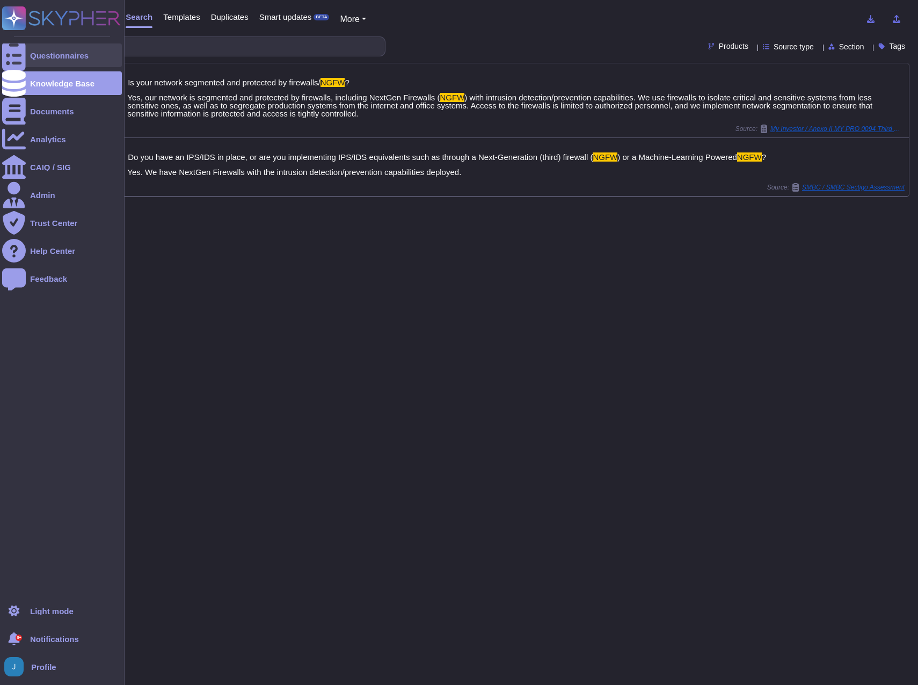
click at [24, 48] on div at bounding box center [14, 55] width 24 height 24
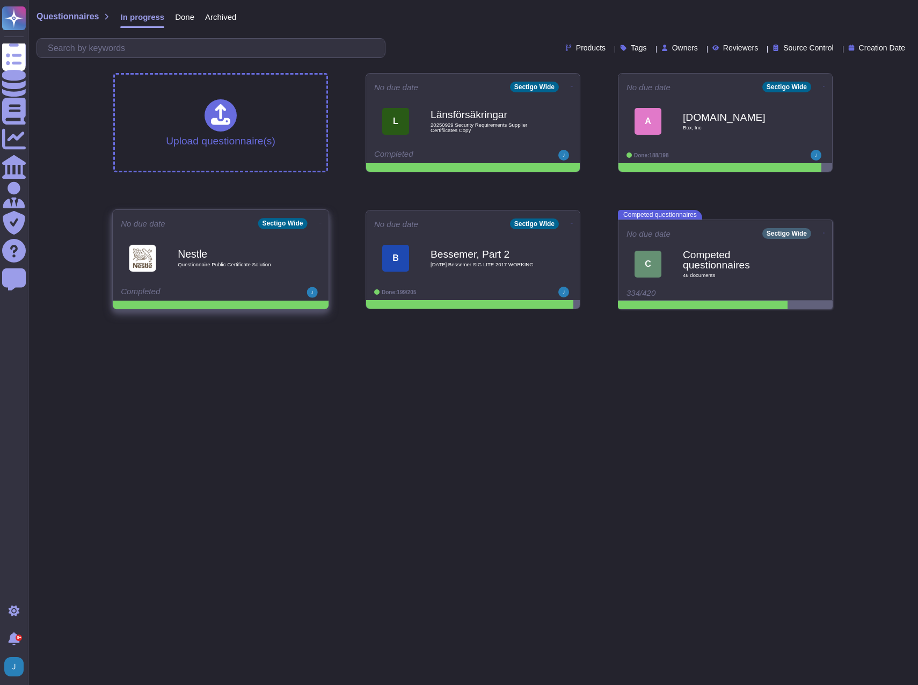
click at [253, 250] on b "Nestle" at bounding box center [232, 254] width 108 height 10
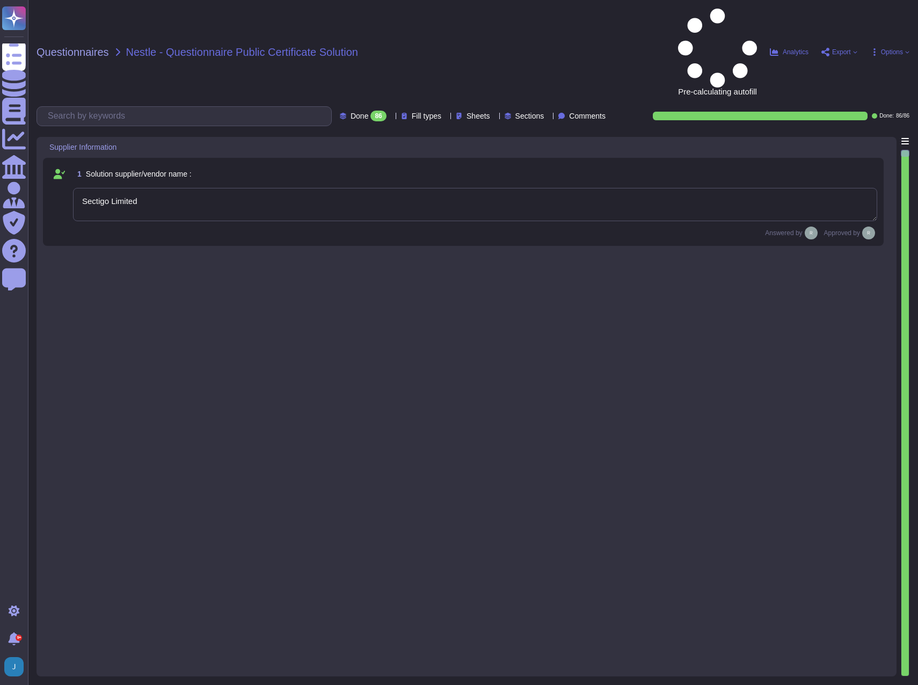
type textarea "Sectigo Limited"
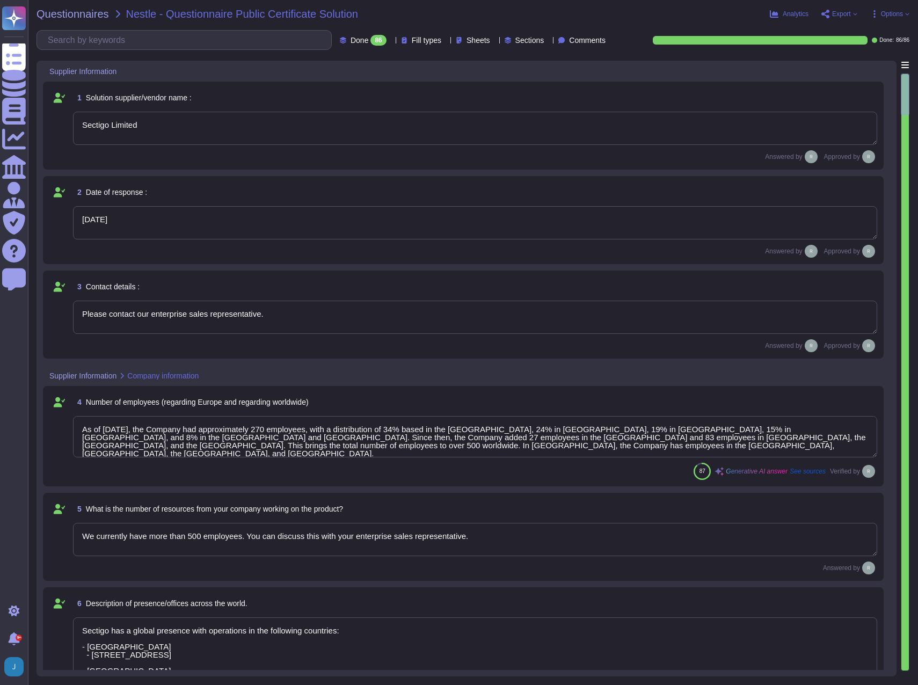
type textarea "[DATE]"
type textarea "Please contact our enterprise sales representative."
type textarea "As of [DATE], the Company had approximately 270 employees, with a distribution …"
type textarea "We currently have more than 500 employees. You can discuss this with your enter…"
type textarea "Sectigo has a global presence with operations in the following countries: - [GE…"
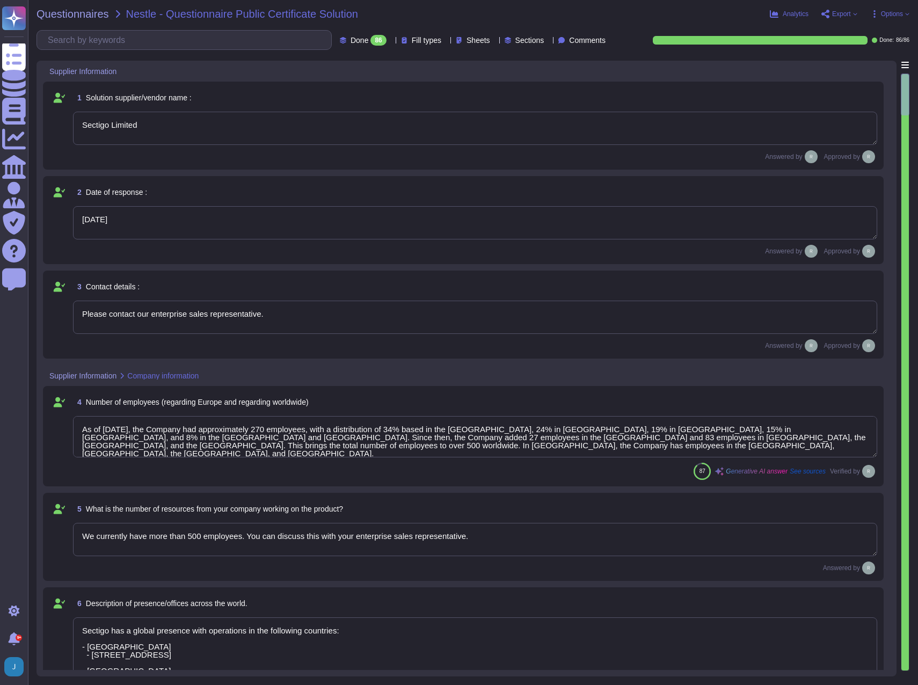
type textarea "Sectigo has been providing public certificate issuing services for more than 25…"
click at [847, 11] on span "Export" at bounding box center [841, 14] width 19 height 6
click at [843, 64] on div "Download" at bounding box center [865, 79] width 68 height 31
click at [133, 41] on input "text" at bounding box center [186, 40] width 289 height 19
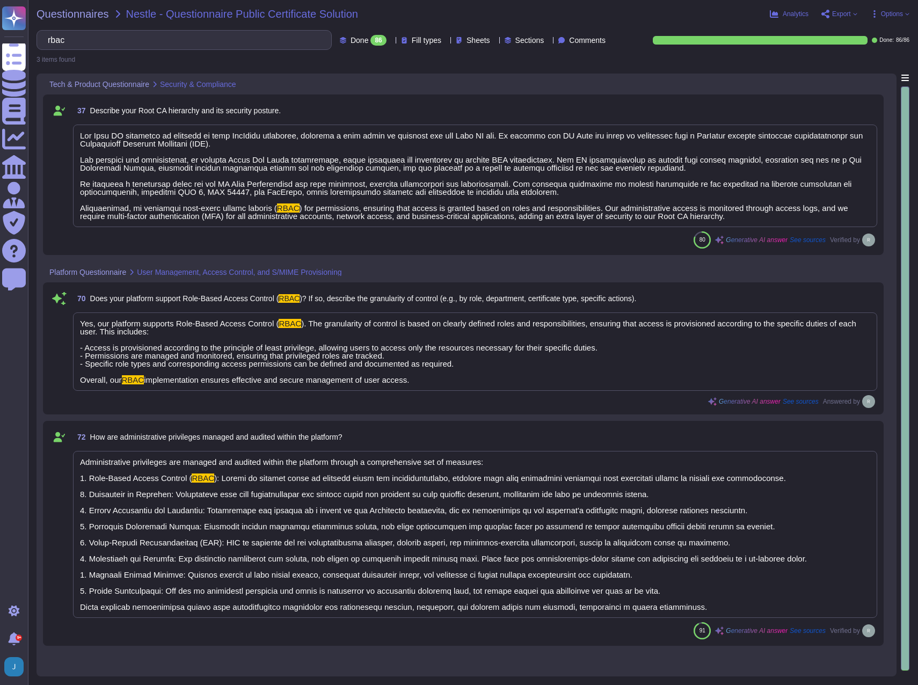
type input "rbac"
drag, startPoint x: 444, startPoint y: 383, endPoint x: 71, endPoint y: 317, distance: 378.5
click at [71, 317] on div "70 Does your platform support Role-Based Access Control ( RBAC )? If so, descri…" at bounding box center [463, 348] width 828 height 119
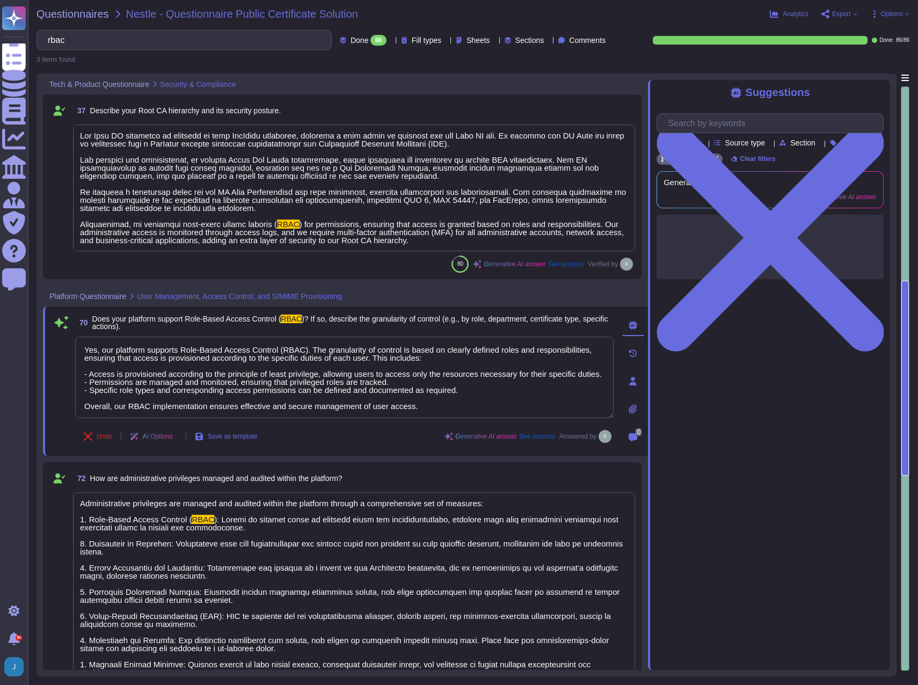
type textarea "Yes, our platform supports Role-Based Access Control (RBAC). The granularity of…"
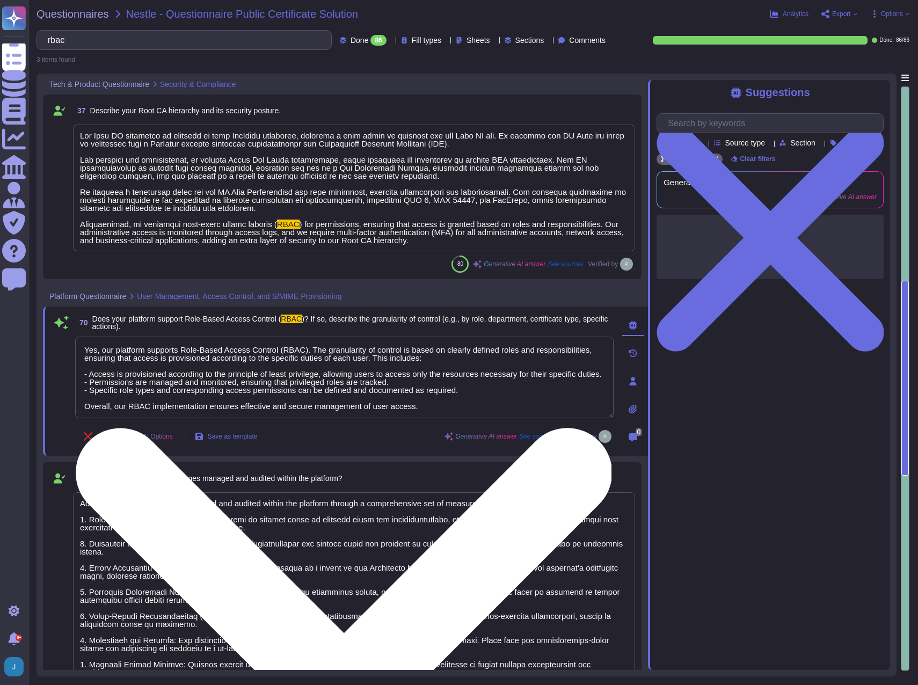
click at [452, 403] on textarea "Yes, our platform supports Role-Based Access Control (RBAC). The granularity of…" at bounding box center [344, 378] width 539 height 82
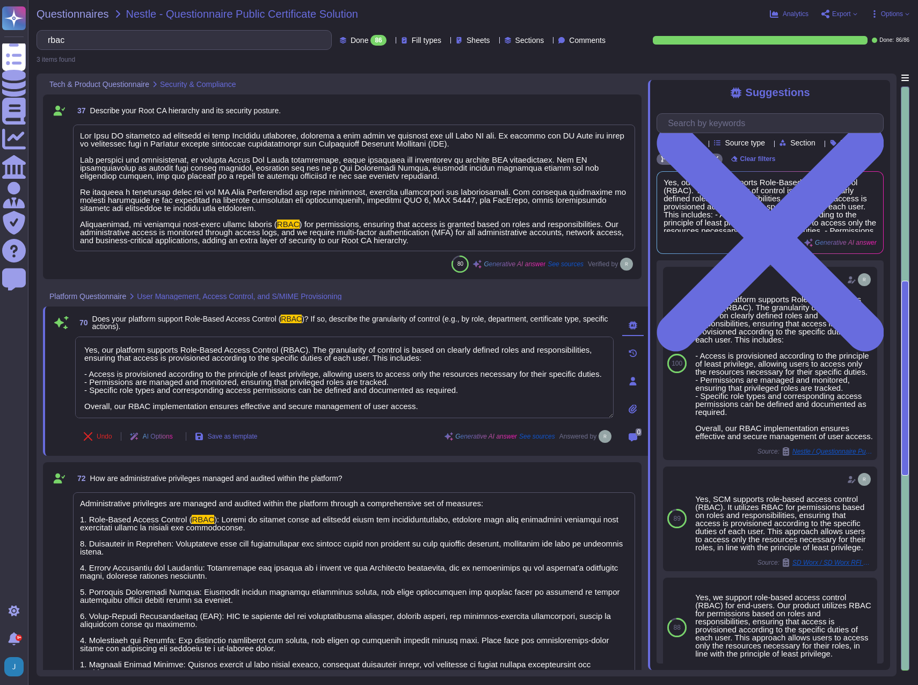
drag, startPoint x: 446, startPoint y: 403, endPoint x: 44, endPoint y: 346, distance: 405.7
click at [44, 346] on div "70 Does your platform support Role-Based Access Control ( RBAC )? If so, descri…" at bounding box center [345, 381] width 605 height 149
